Goal: Check status: Check status

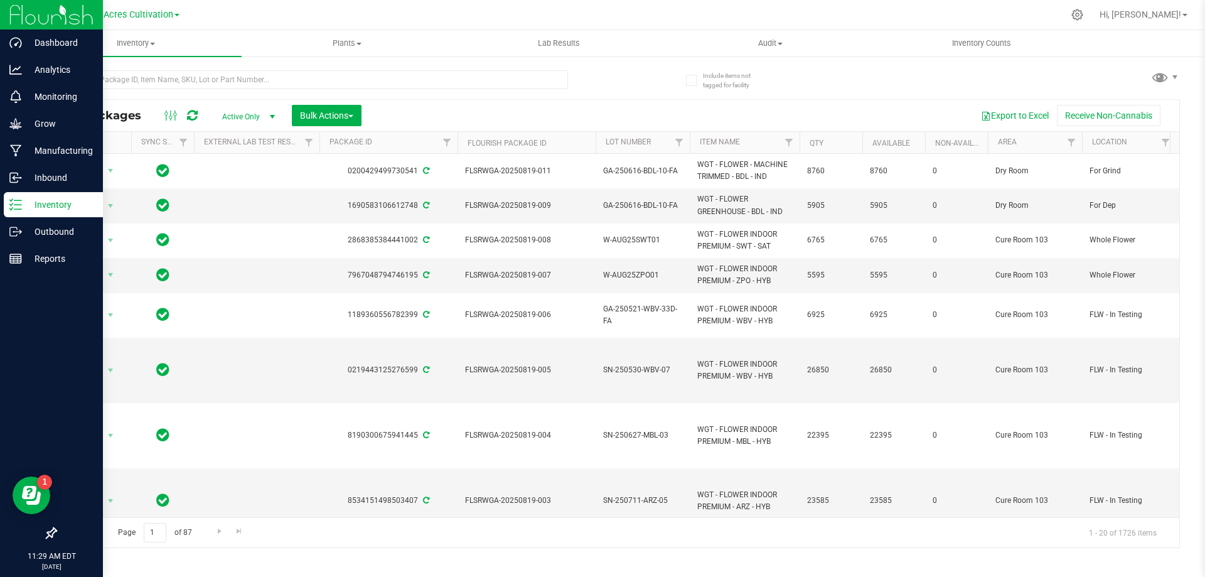
click at [51, 208] on p "Inventory" at bounding box center [59, 204] width 75 height 15
click at [50, 129] on p "Grow" at bounding box center [59, 123] width 75 height 15
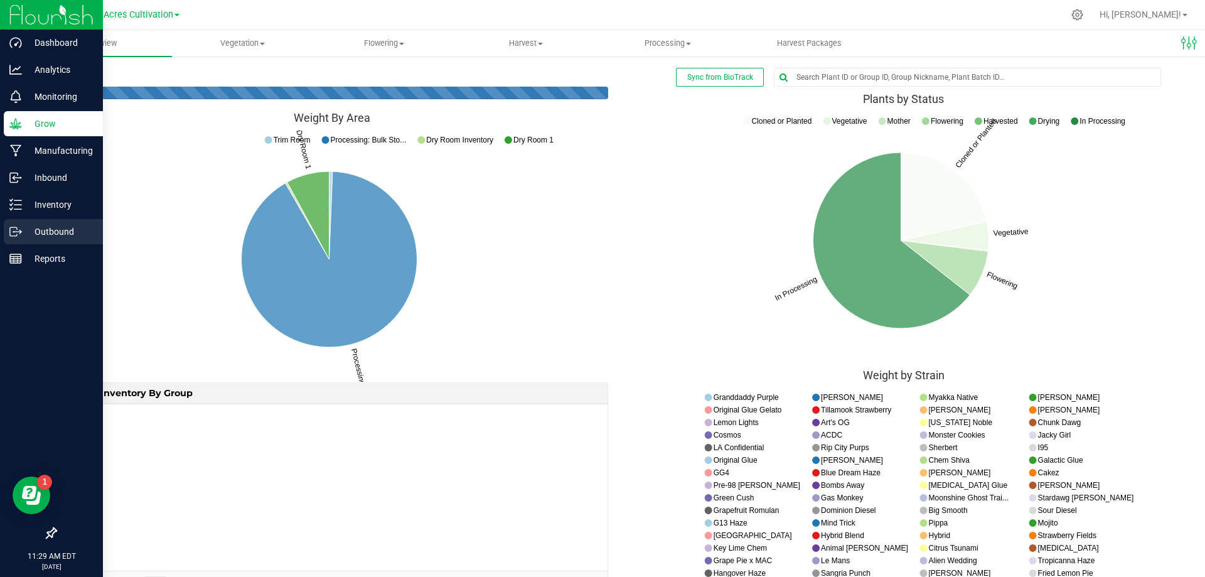
click at [62, 237] on p "Outbound" at bounding box center [59, 231] width 75 height 15
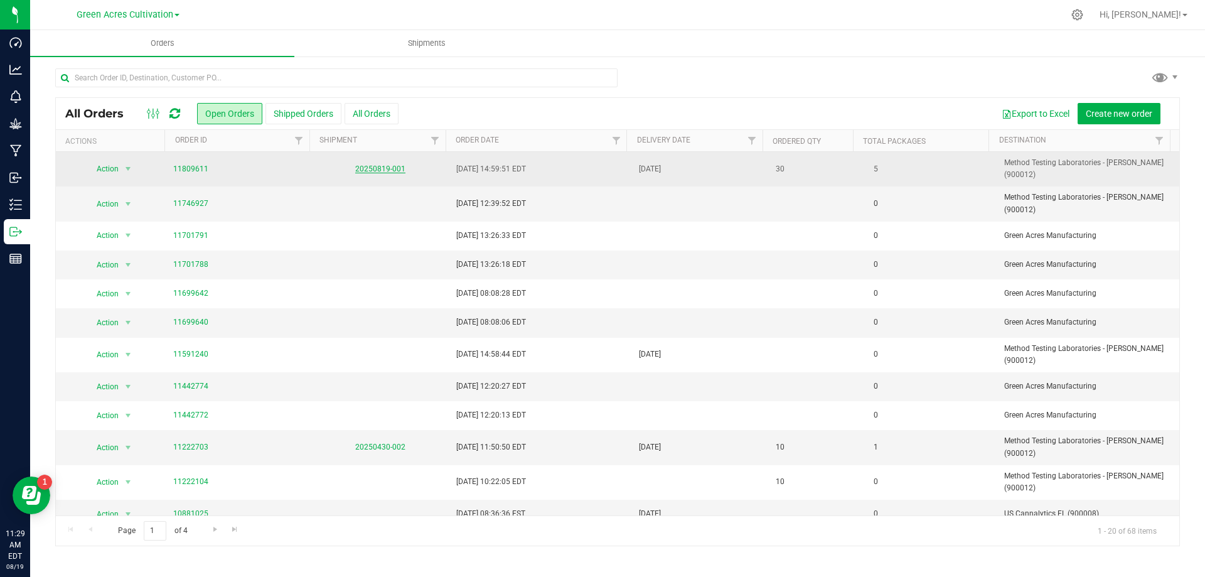
click at [384, 168] on link "20250819-001" at bounding box center [380, 168] width 50 height 9
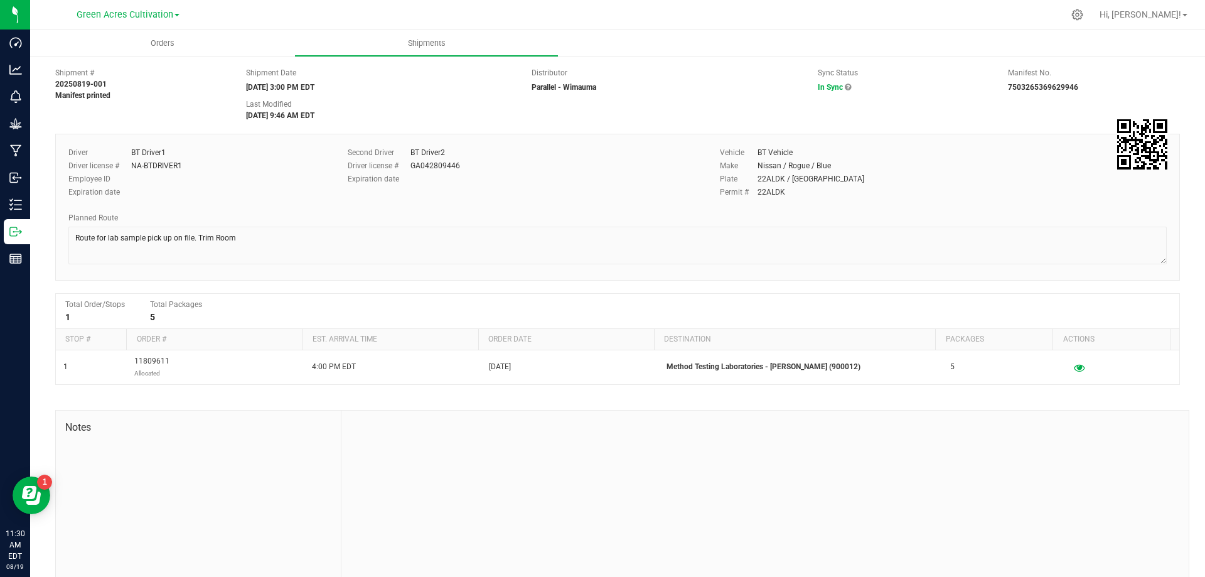
scroll to position [45, 0]
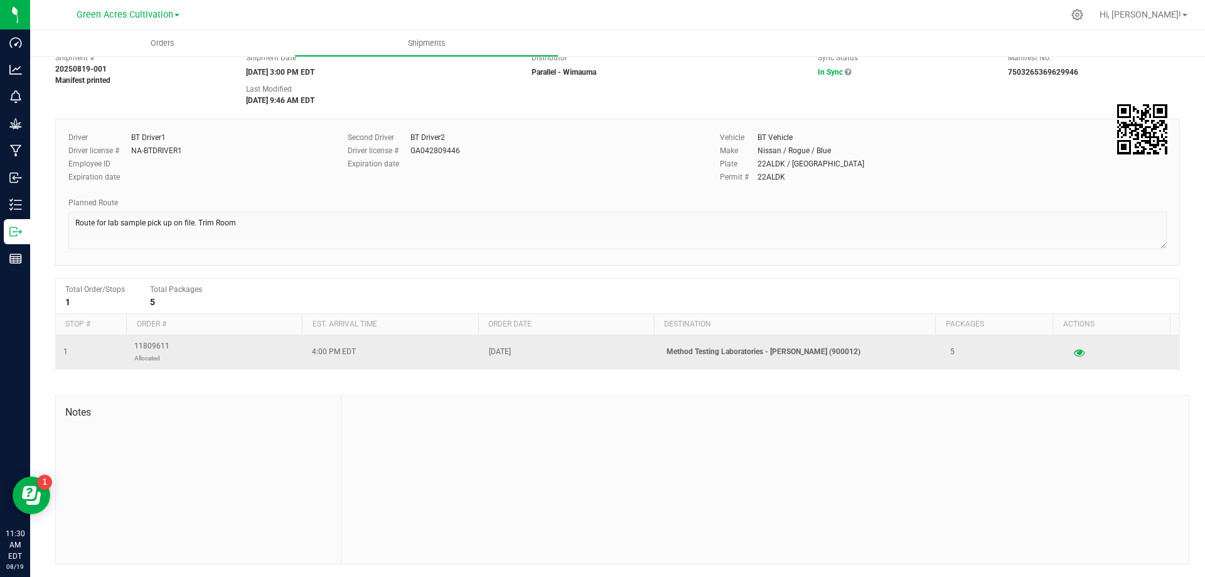
click at [161, 345] on span "11809611 Allocated" at bounding box center [151, 352] width 35 height 24
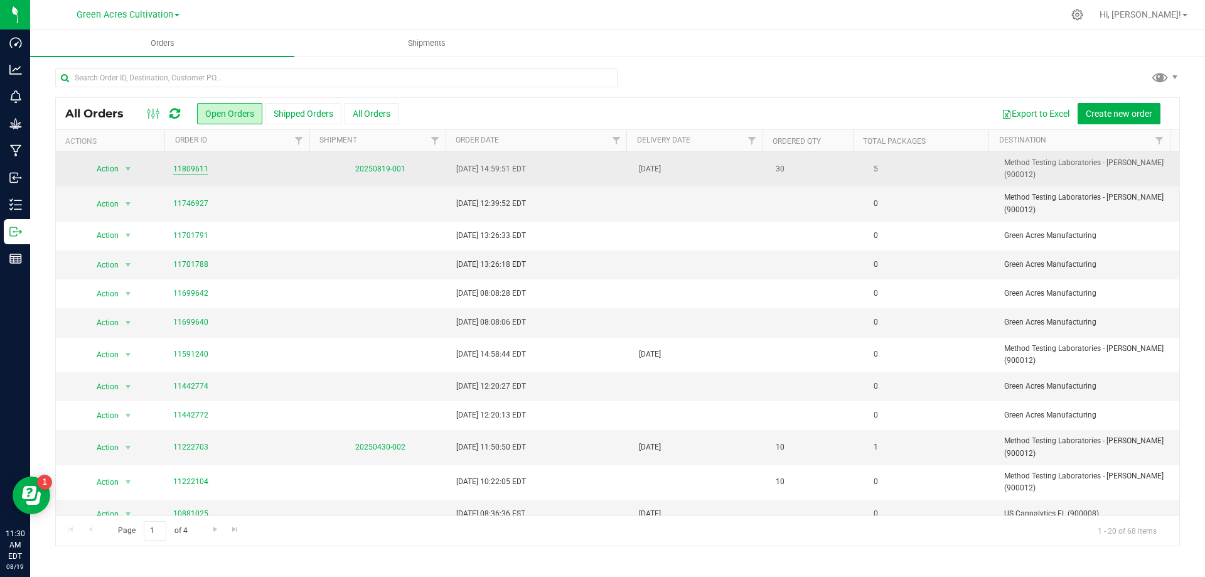
click at [181, 169] on link "11809611" at bounding box center [190, 169] width 35 height 12
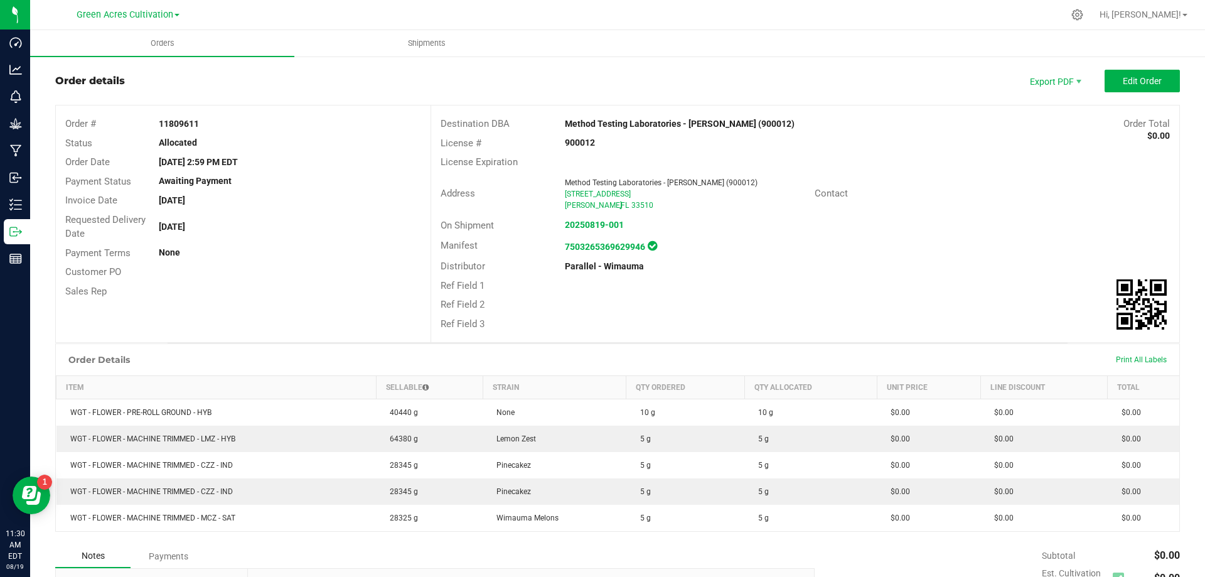
scroll to position [6, 0]
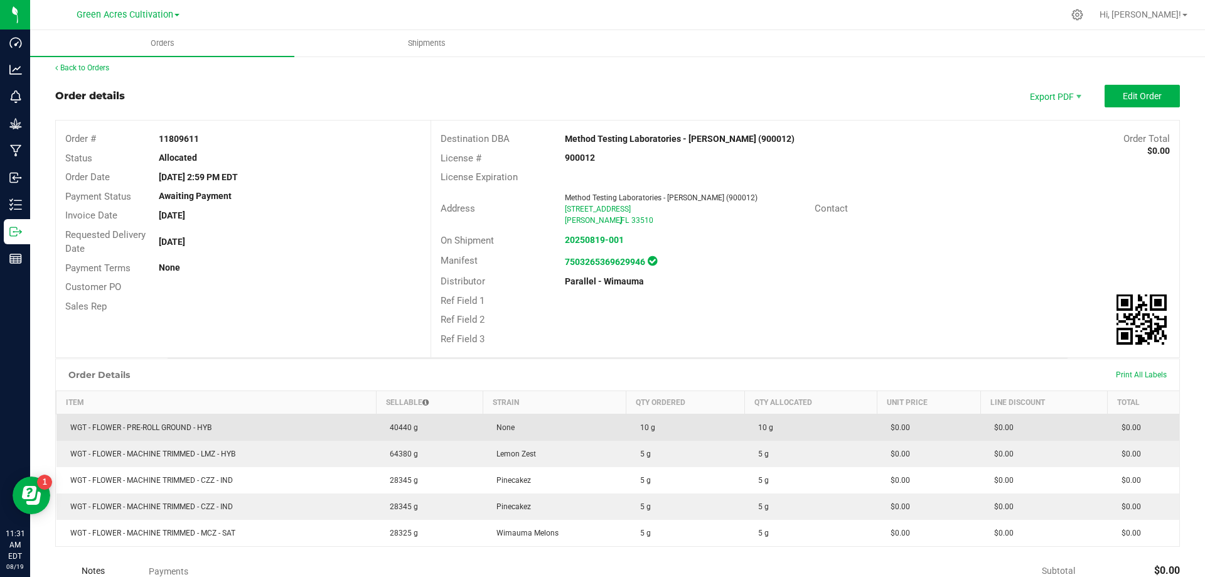
drag, startPoint x: 488, startPoint y: 422, endPoint x: 554, endPoint y: 425, distance: 66.6
click at [554, 425] on td "None" at bounding box center [554, 427] width 143 height 27
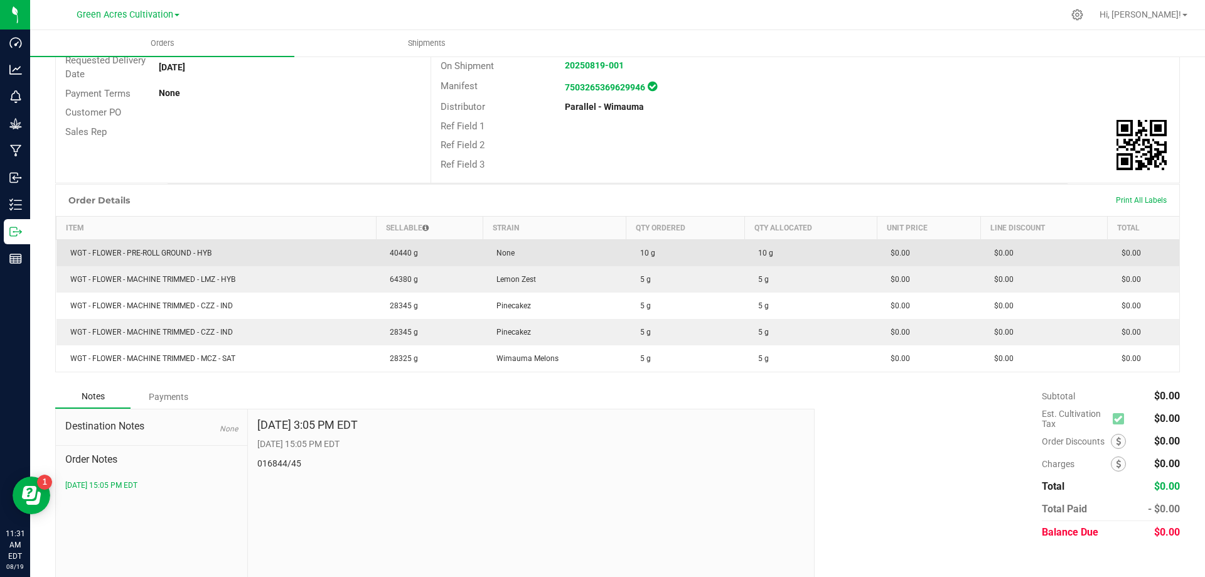
scroll to position [194, 0]
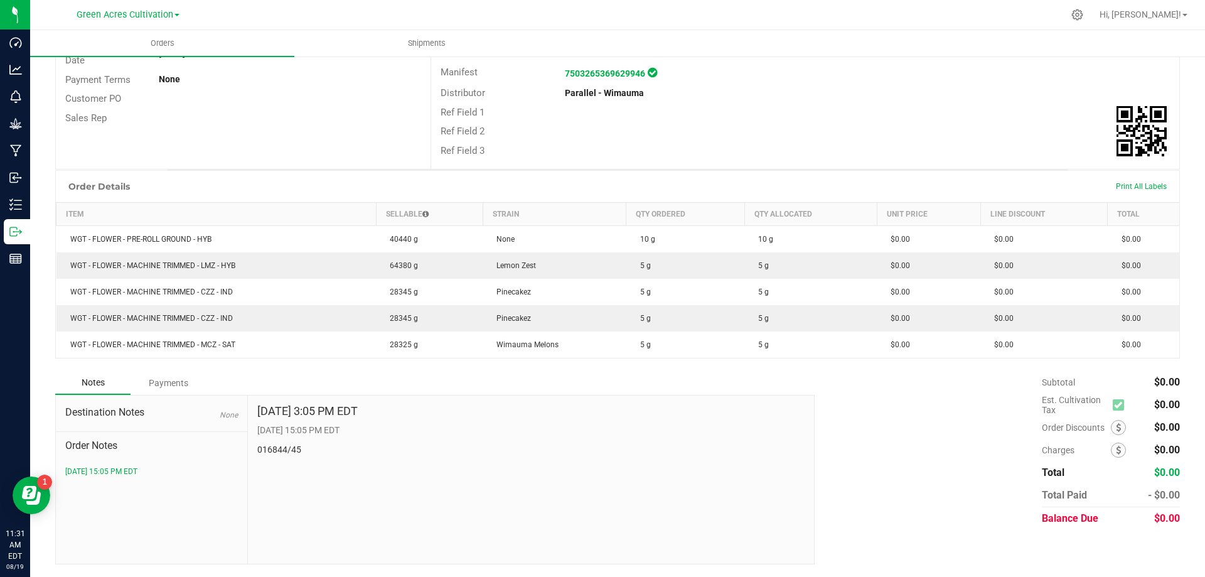
click at [502, 370] on div "Order Details Print All Labels Item Sellable Strain Qty Ordered Qty Allocated U…" at bounding box center [617, 270] width 1125 height 201
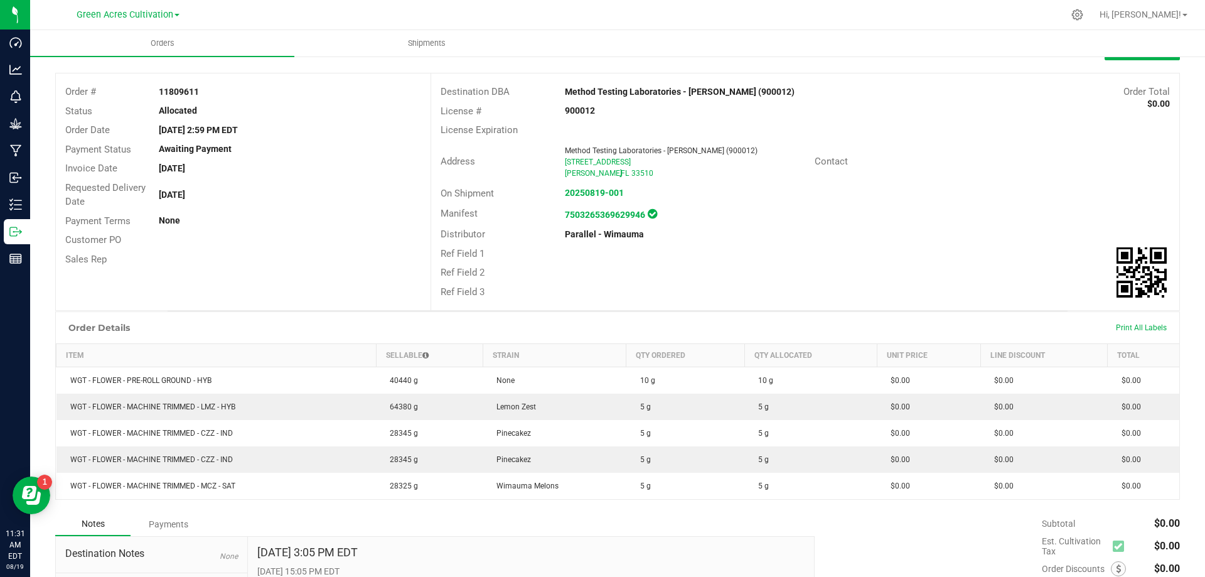
scroll to position [0, 0]
